Goal: Task Accomplishment & Management: Manage account settings

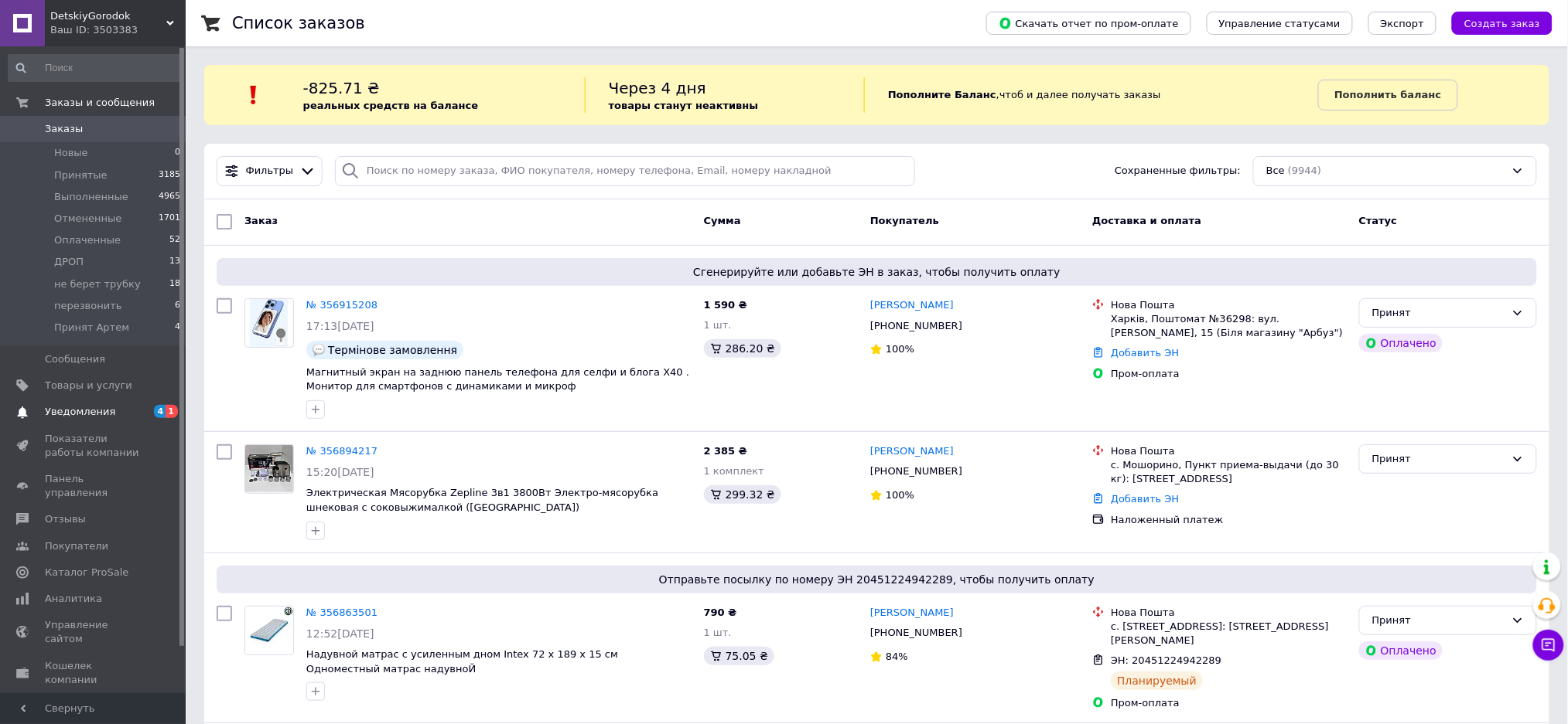
click at [121, 410] on span "Уведомления" at bounding box center [94, 412] width 98 height 14
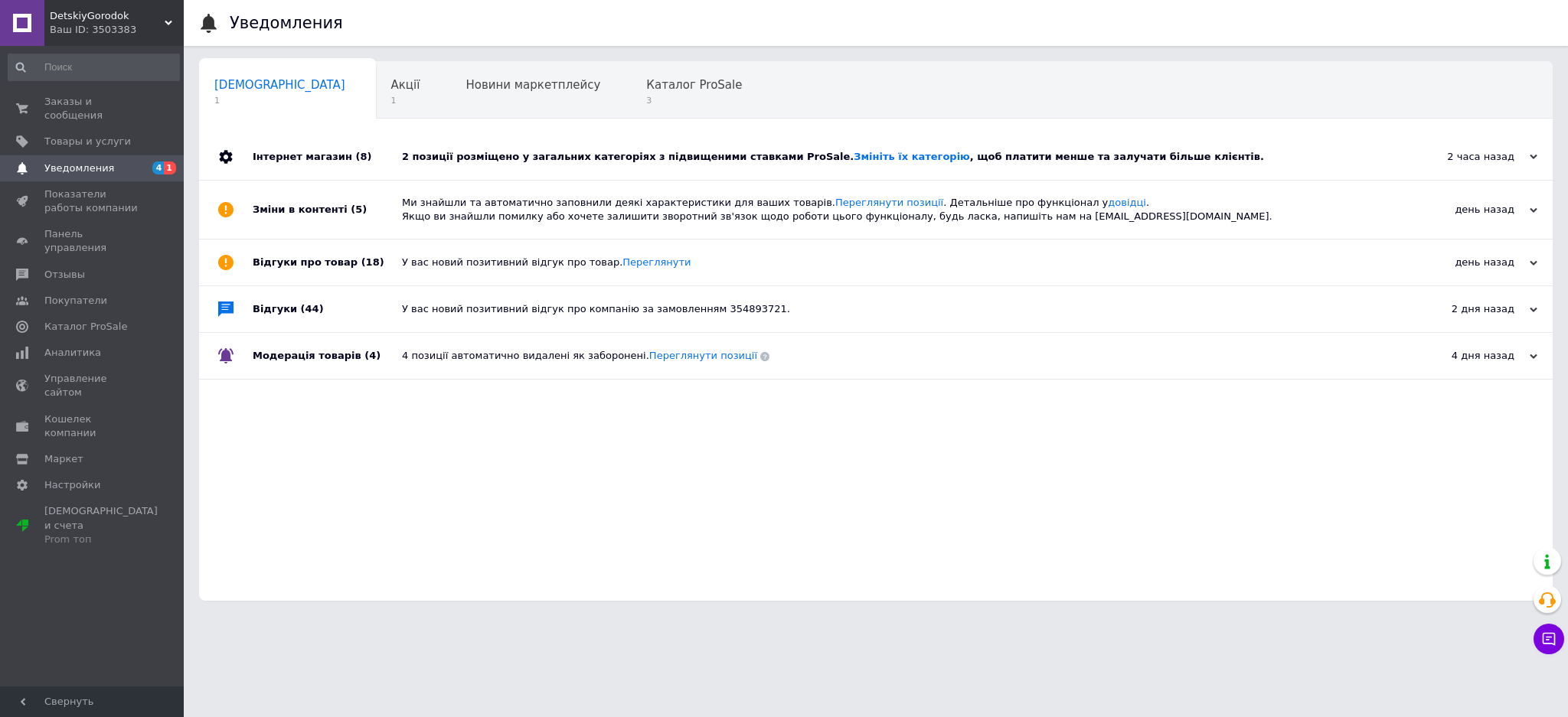
click at [444, 152] on div "2 позиції розміщено у загальних категоріях з підвищеними ставками ProSale. Змін…" at bounding box center [893, 156] width 983 height 14
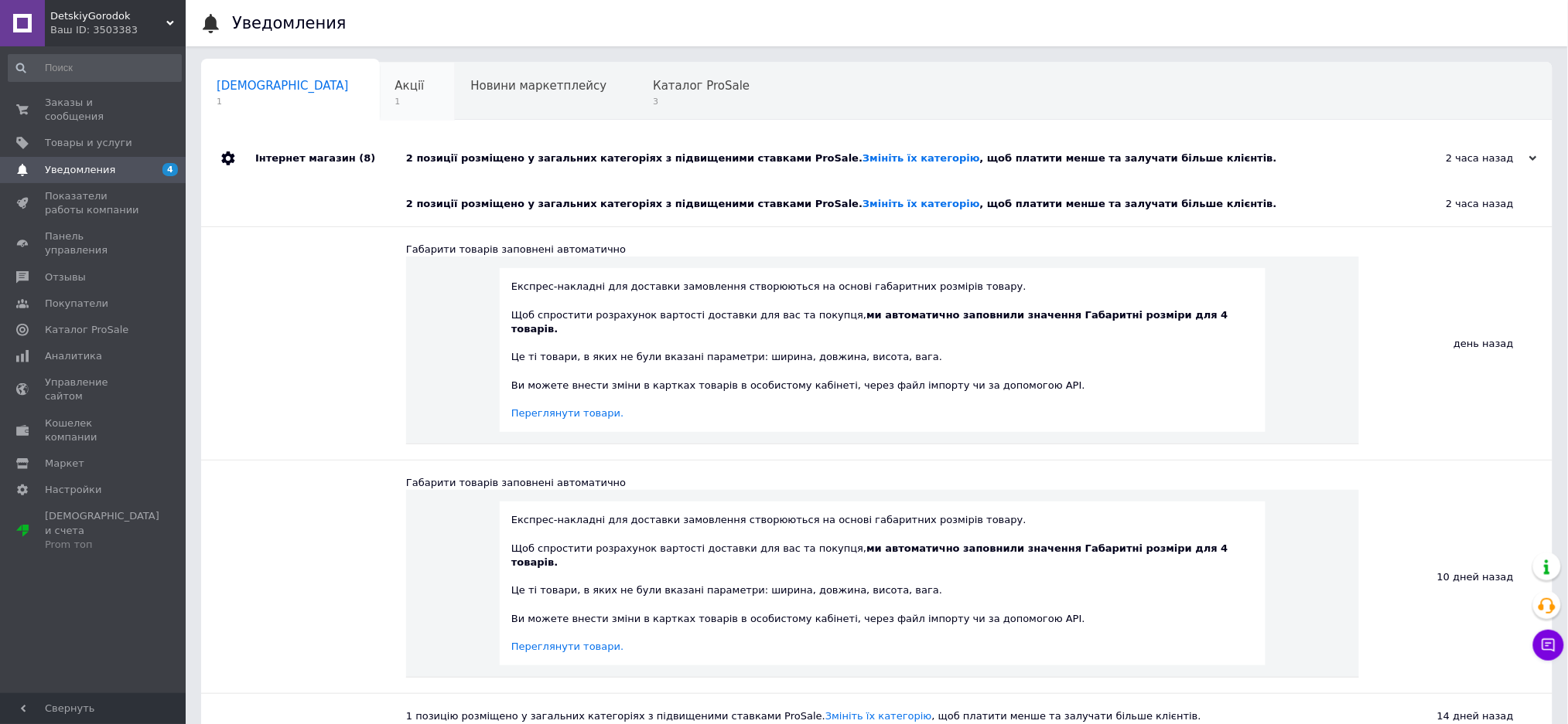
click at [380, 94] on div "Акції 1" at bounding box center [417, 92] width 76 height 59
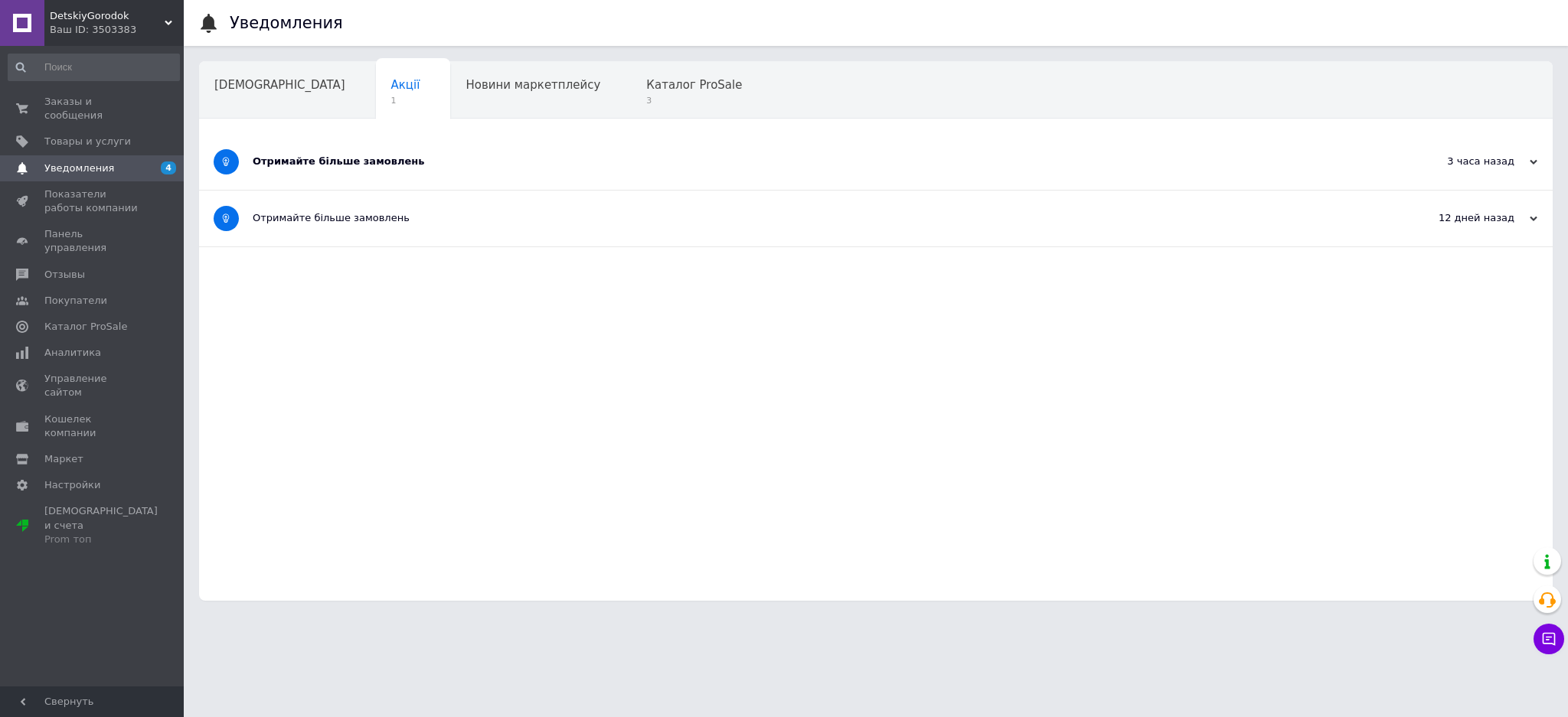
click at [400, 166] on div "Отримайте більше замовлень" at bounding box center [818, 161] width 1132 height 14
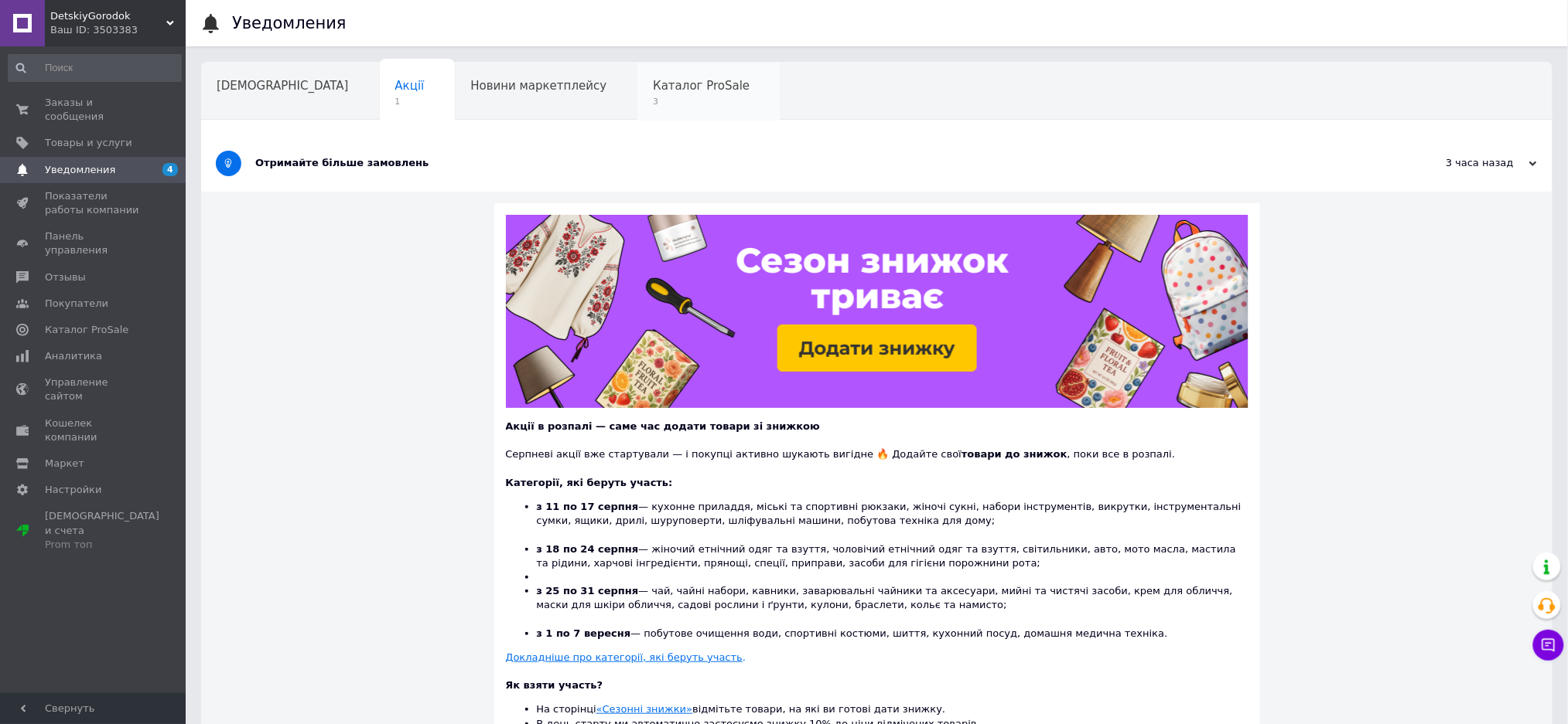
click at [653, 96] on span "3" at bounding box center [701, 101] width 97 height 11
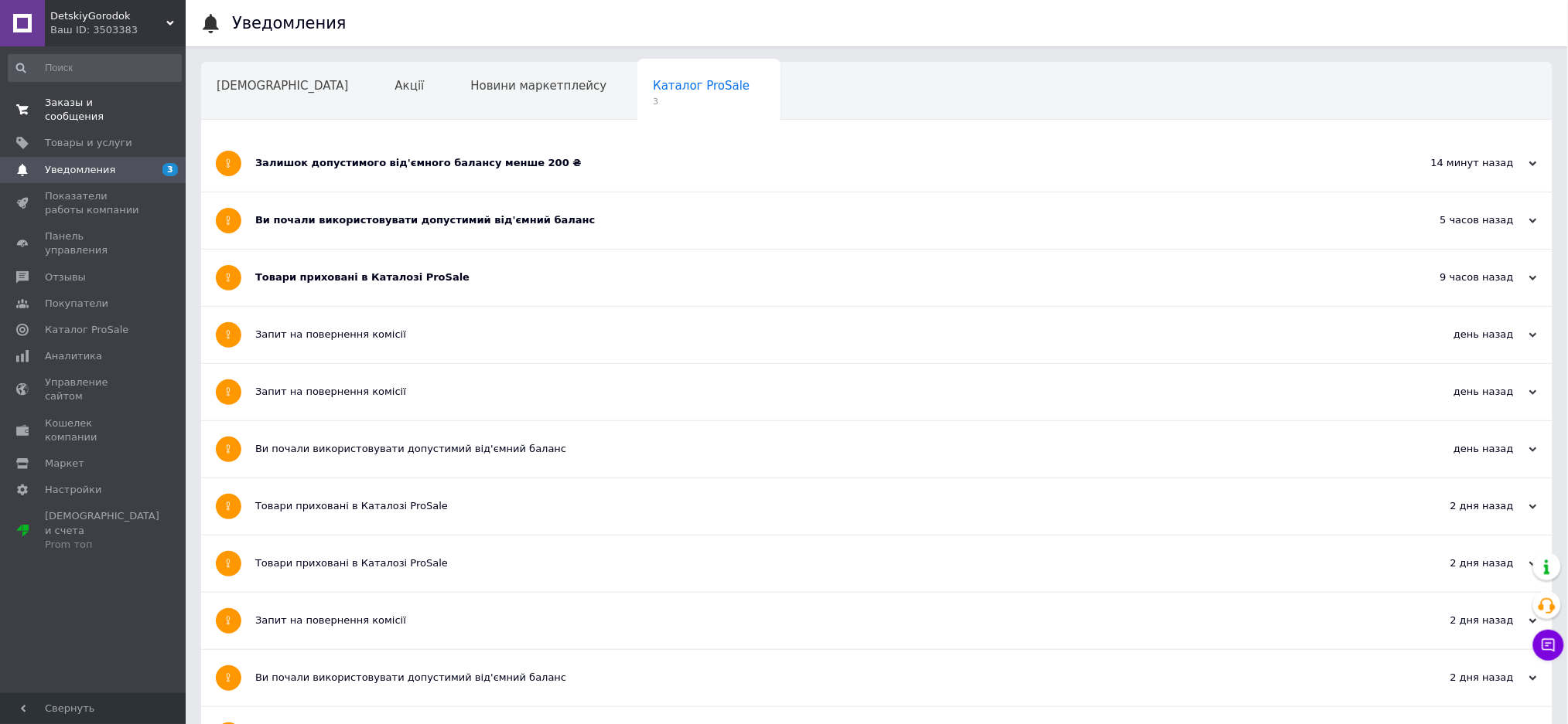
click at [78, 94] on link "Заказы и сообщения 0 0" at bounding box center [94, 110] width 189 height 40
